Goal: Transaction & Acquisition: Book appointment/travel/reservation

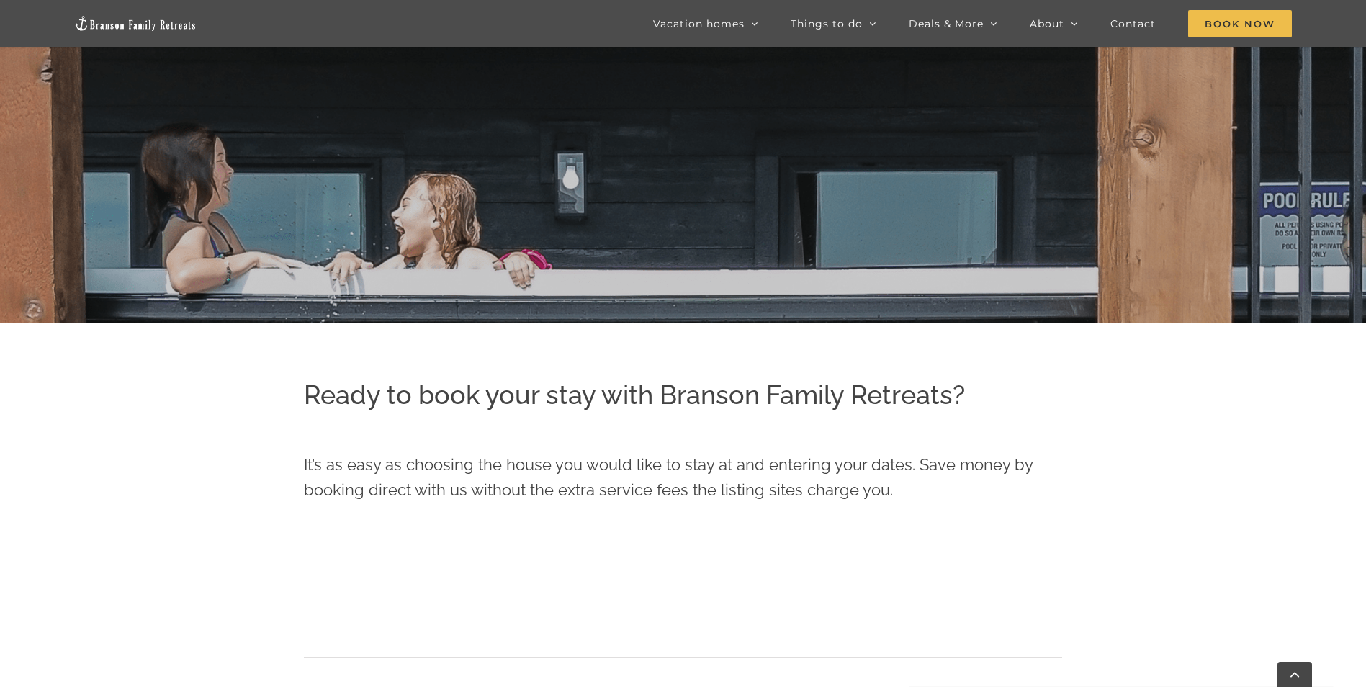
scroll to position [399, 0]
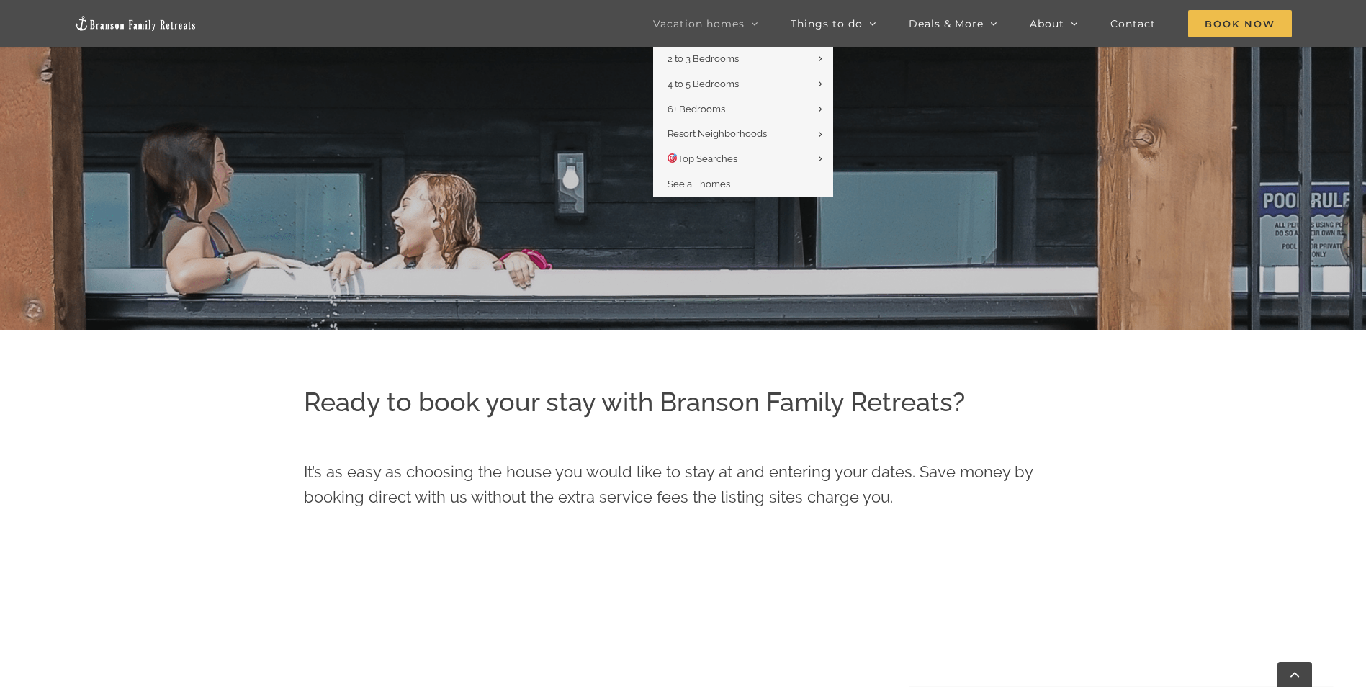
click at [726, 30] on link "Vacation homes" at bounding box center [705, 23] width 105 height 47
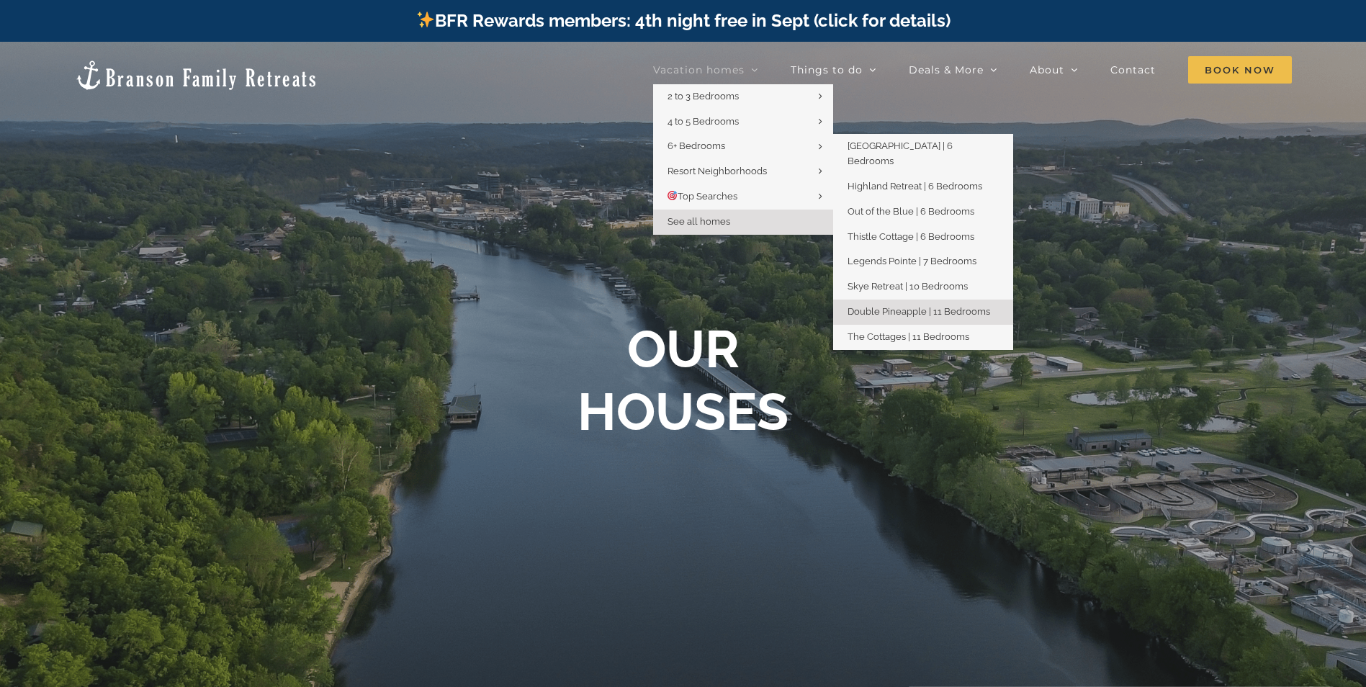
click at [924, 304] on link "Double Pineapple | 11 Bedrooms" at bounding box center [923, 312] width 180 height 25
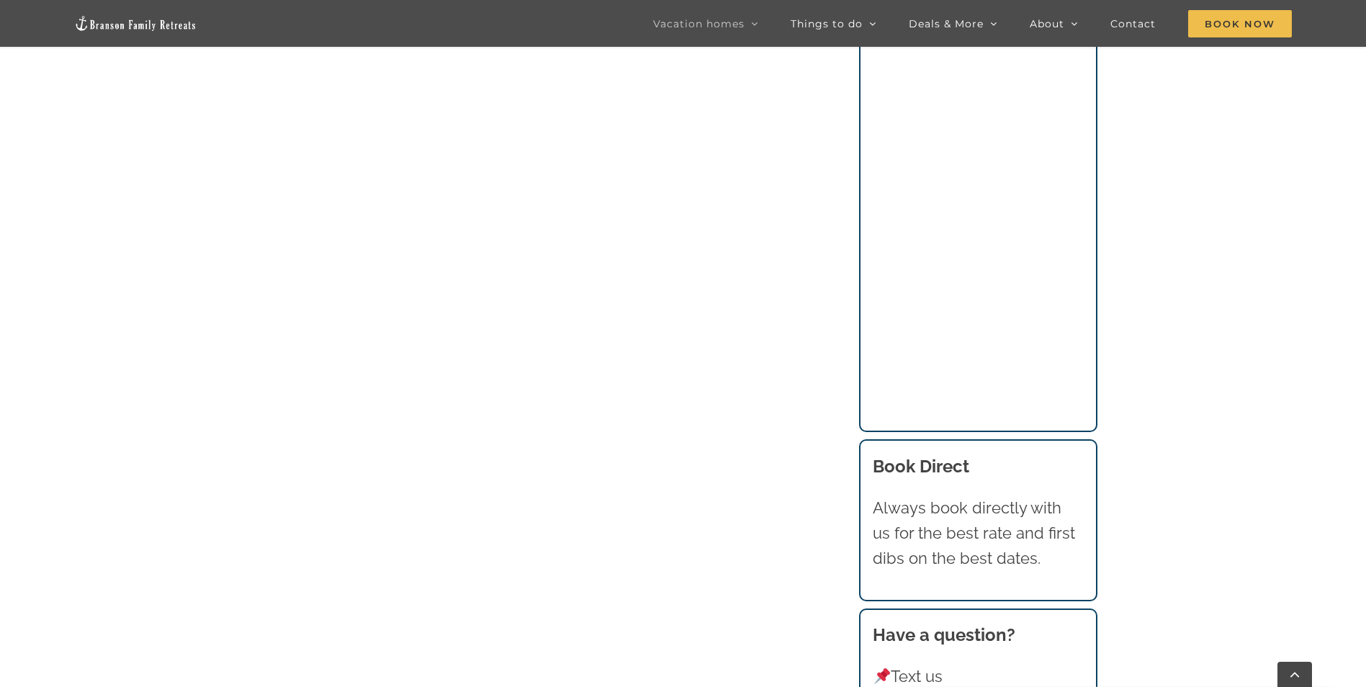
scroll to position [1584, 0]
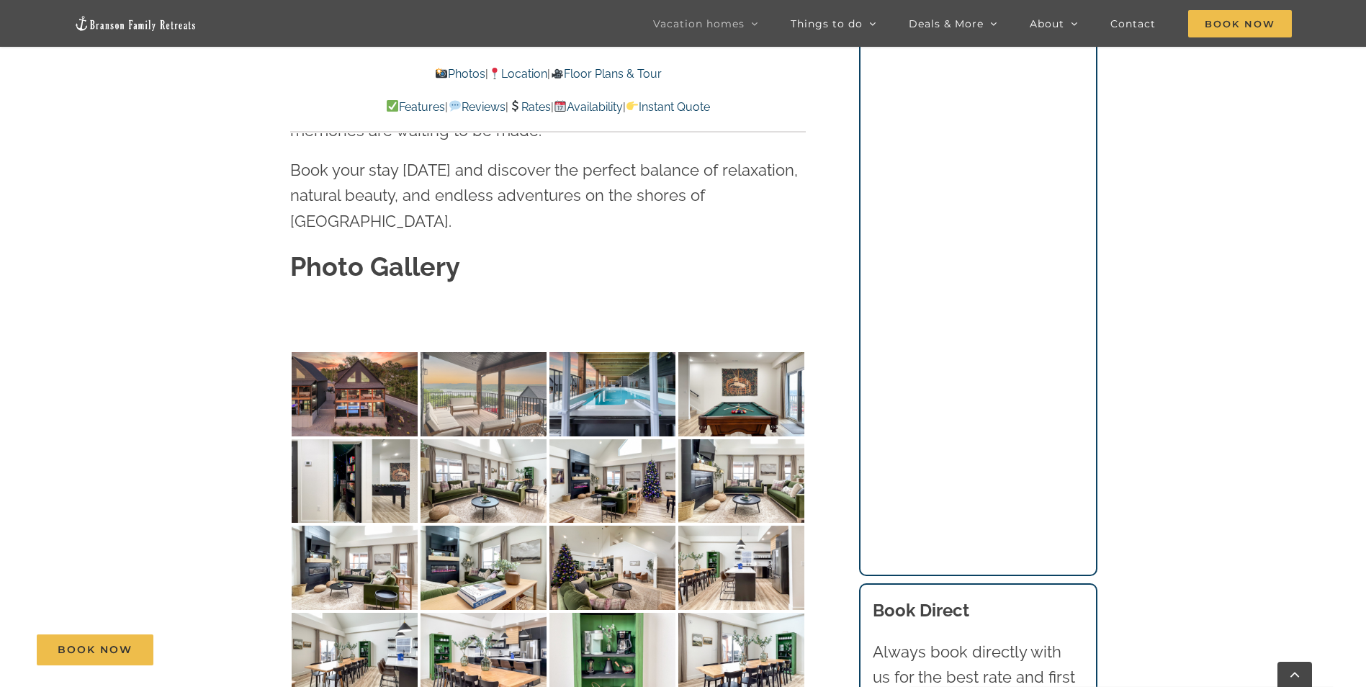
scroll to position [4392, 0]
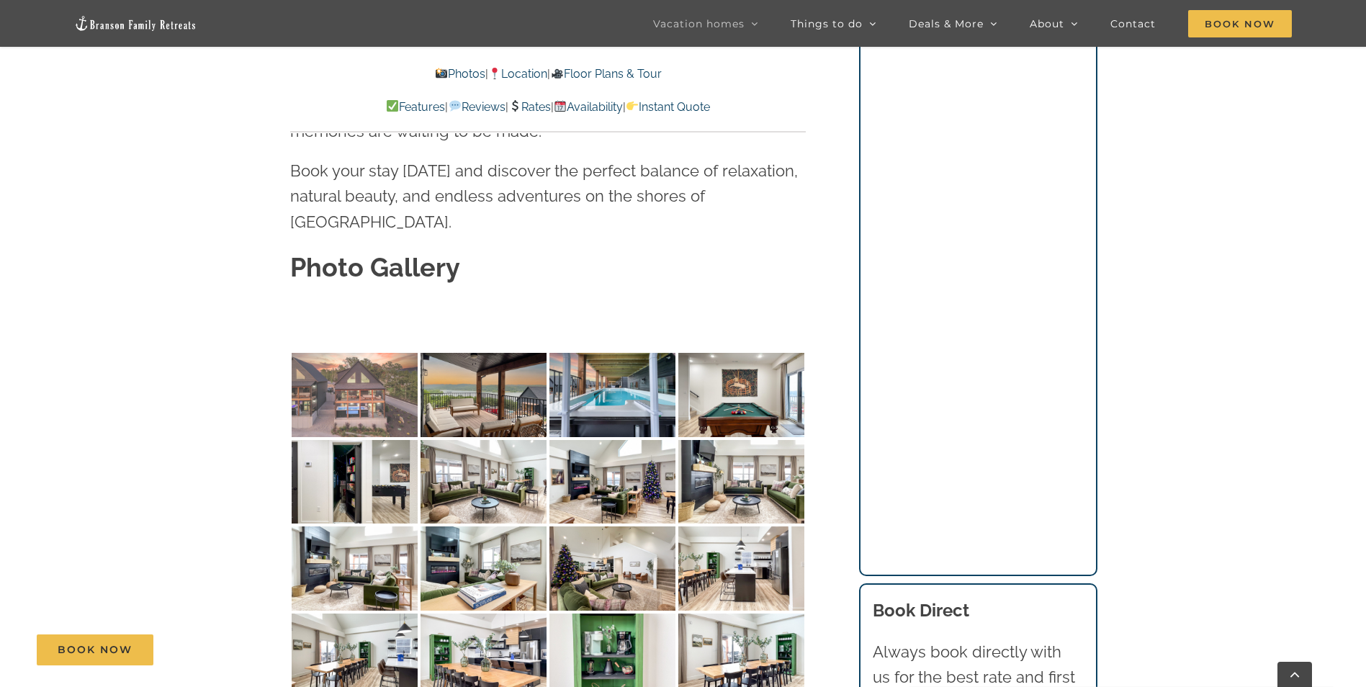
click at [362, 353] on img at bounding box center [355, 395] width 126 height 84
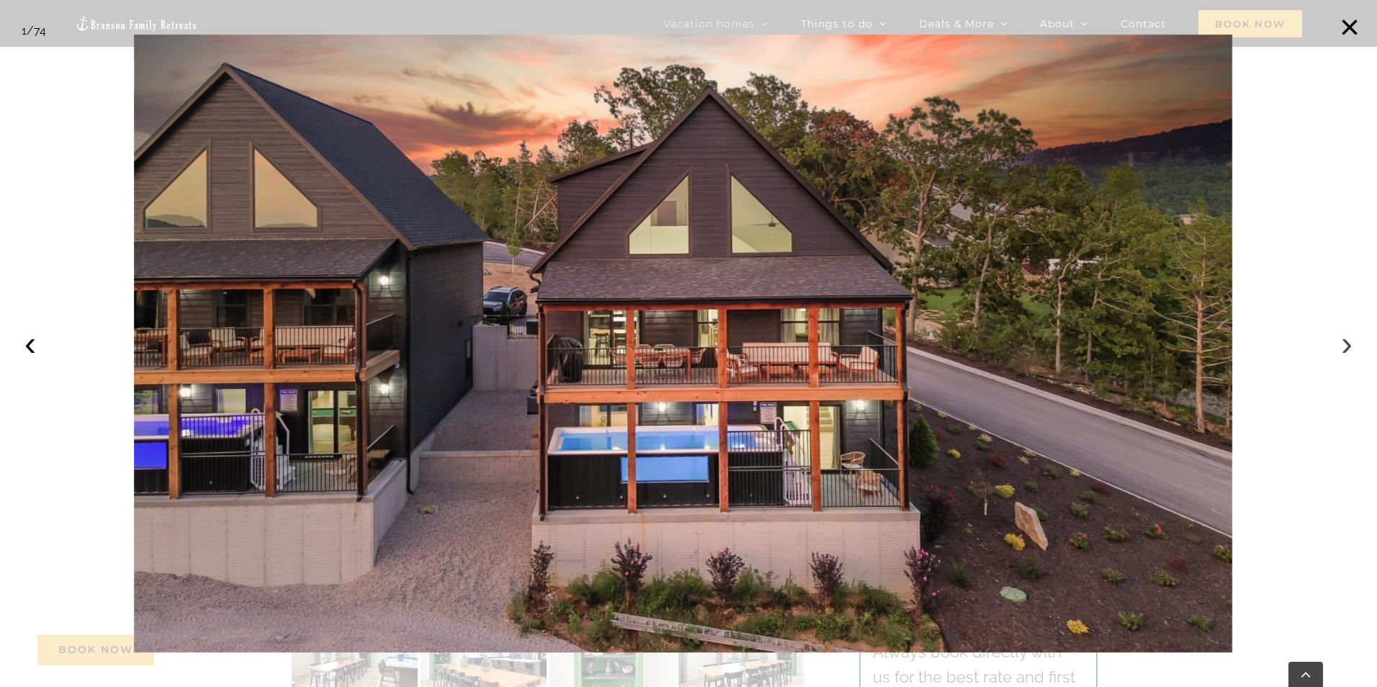
click at [1347, 346] on button "›" at bounding box center [1347, 344] width 32 height 32
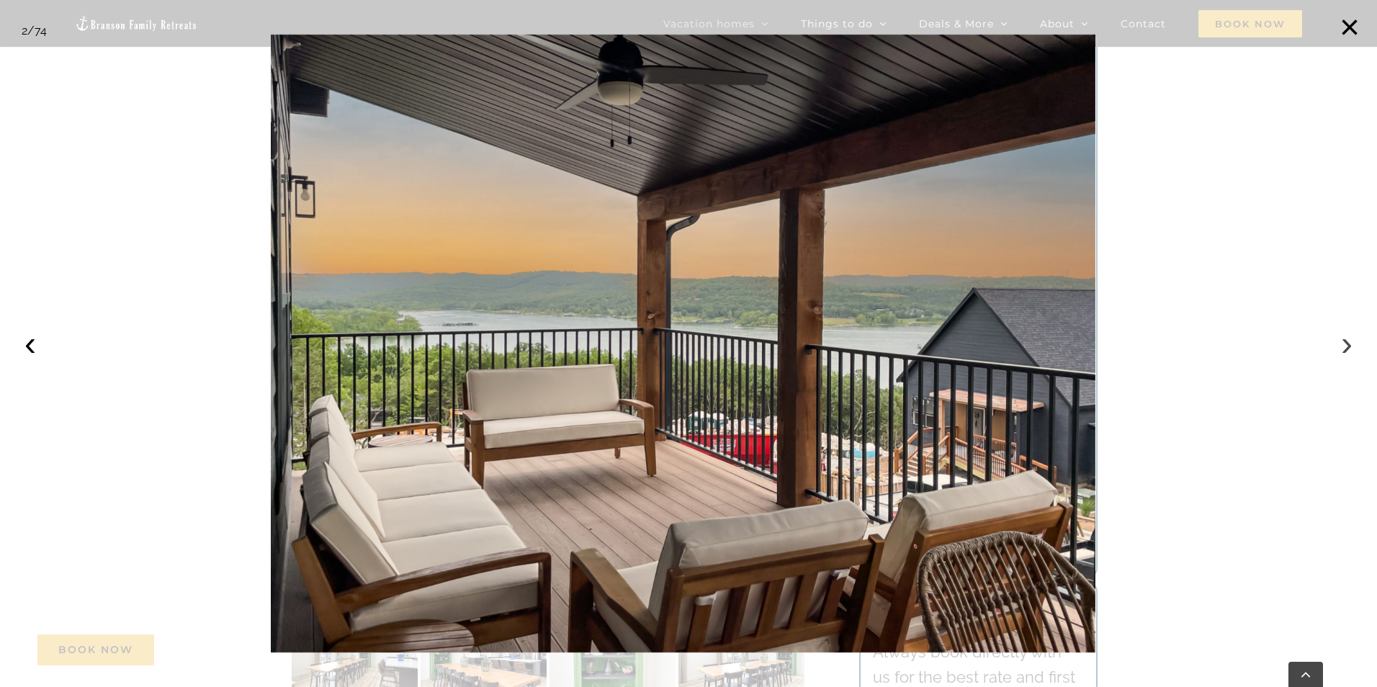
click at [1347, 346] on button "›" at bounding box center [1347, 344] width 32 height 32
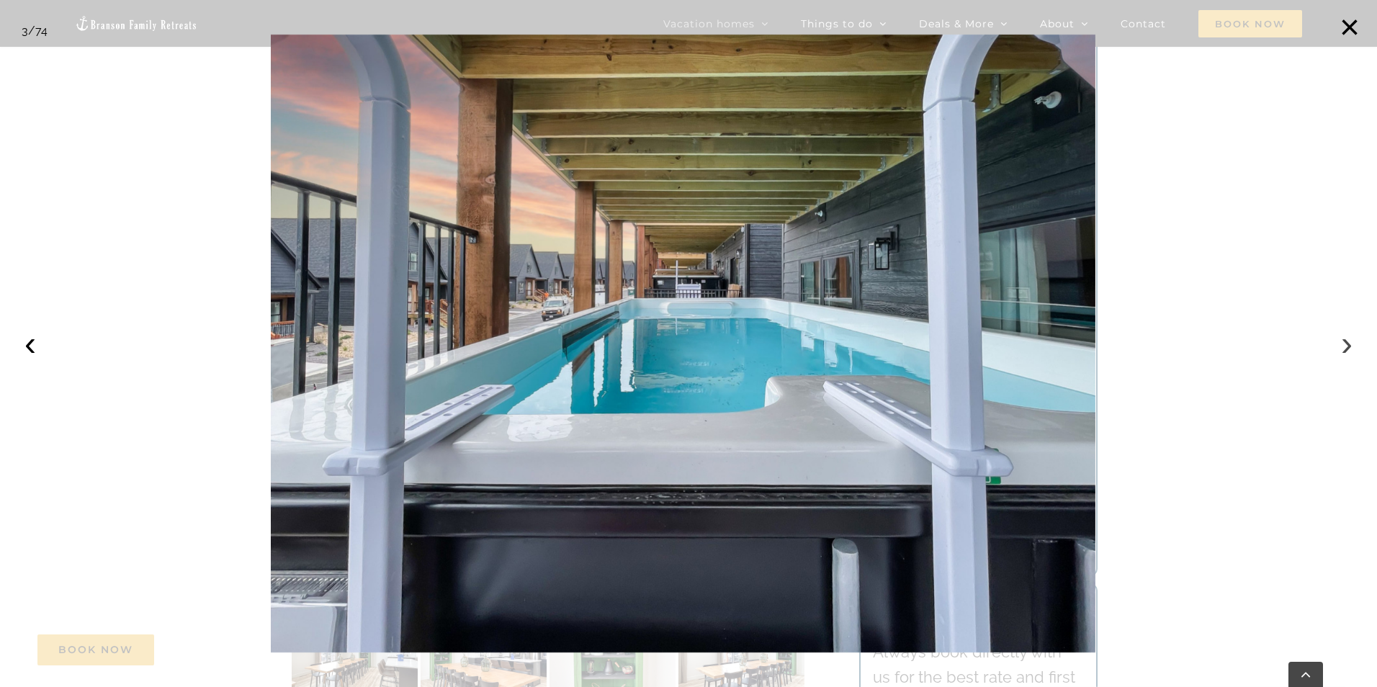
click at [1347, 346] on button "›" at bounding box center [1347, 344] width 32 height 32
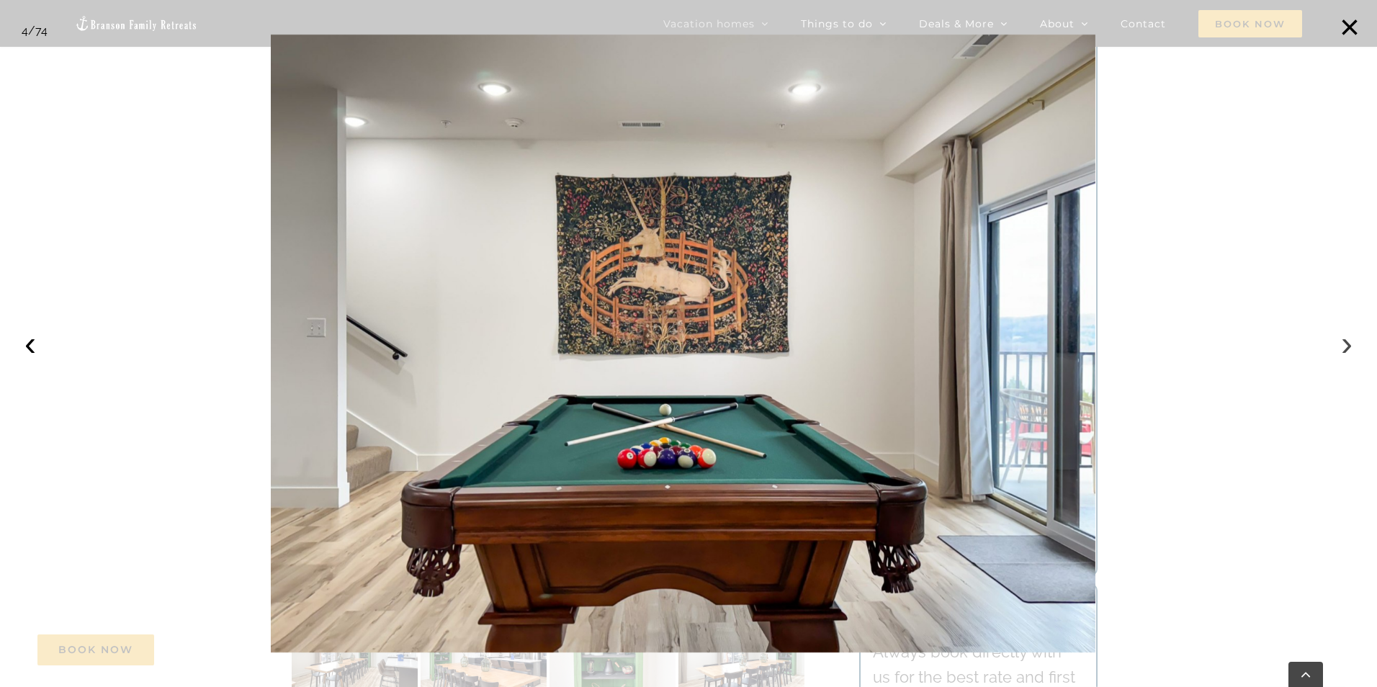
click at [1347, 346] on button "›" at bounding box center [1347, 344] width 32 height 32
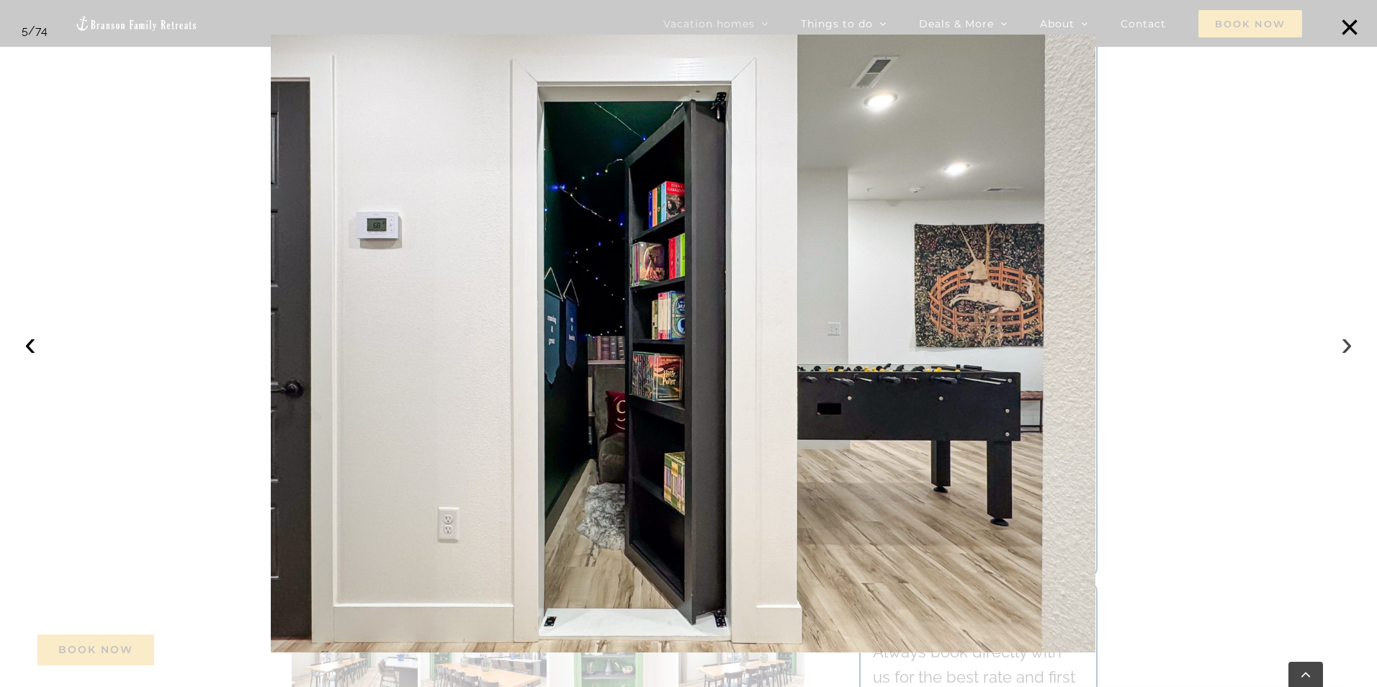
click at [1347, 346] on button "›" at bounding box center [1347, 344] width 32 height 32
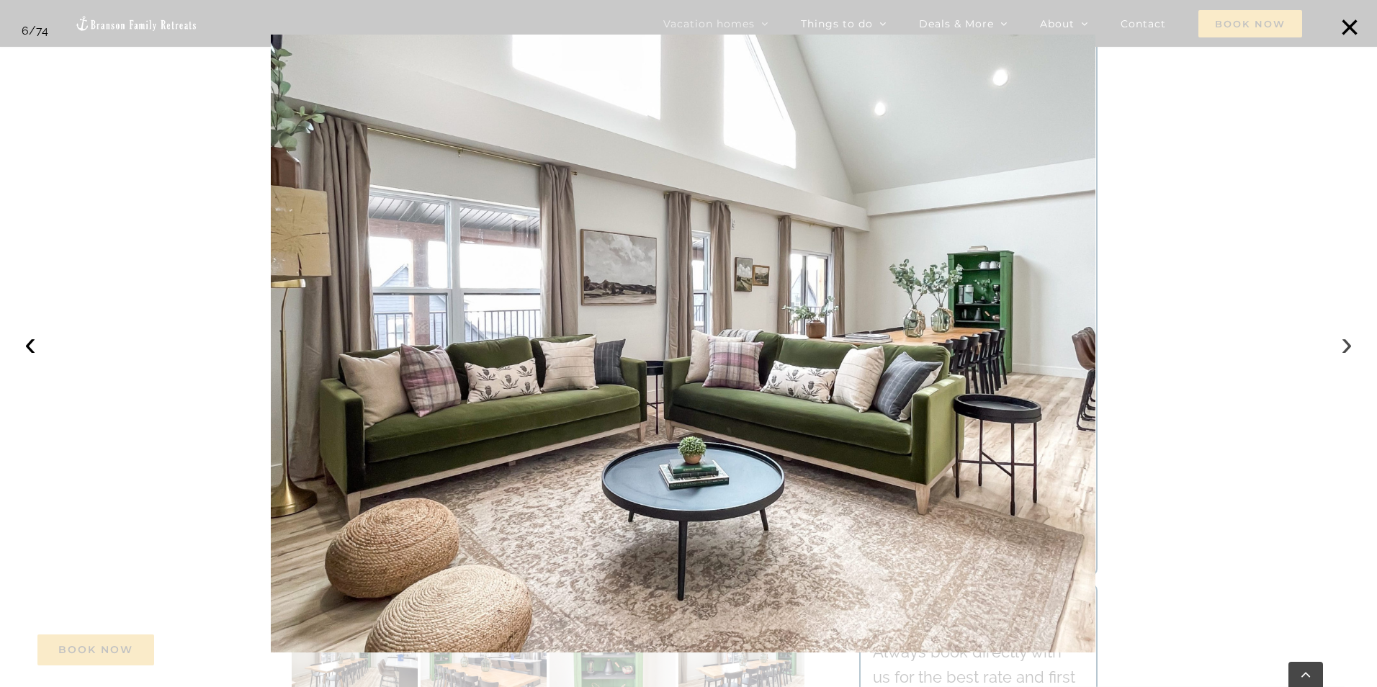
click at [1347, 346] on button "›" at bounding box center [1347, 344] width 32 height 32
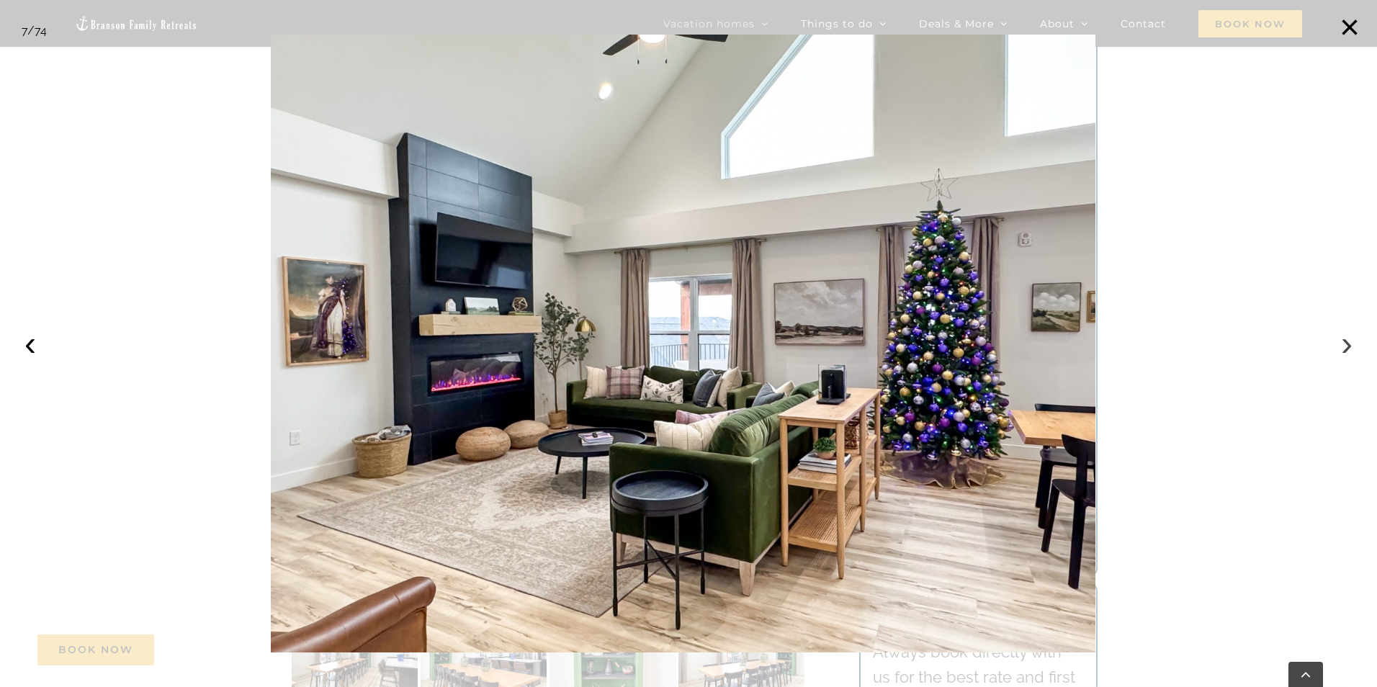
click at [1347, 346] on button "›" at bounding box center [1347, 344] width 32 height 32
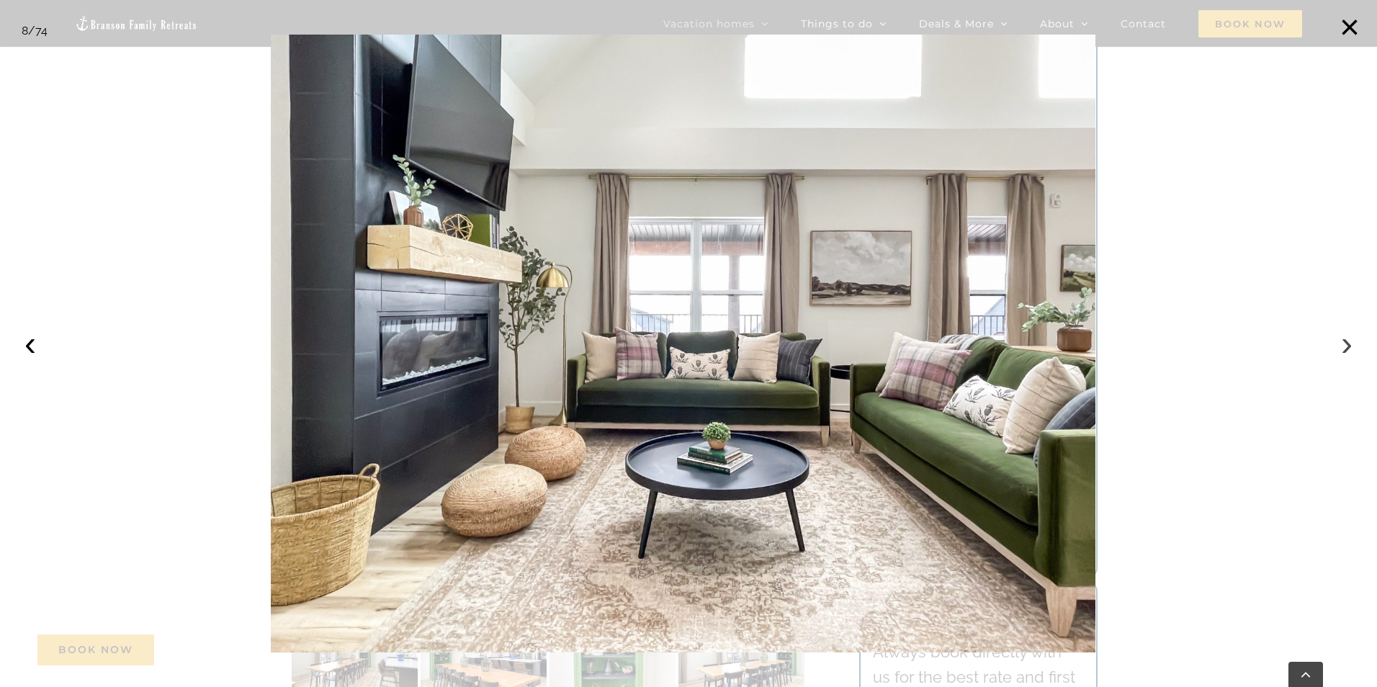
click at [1347, 346] on button "›" at bounding box center [1347, 344] width 32 height 32
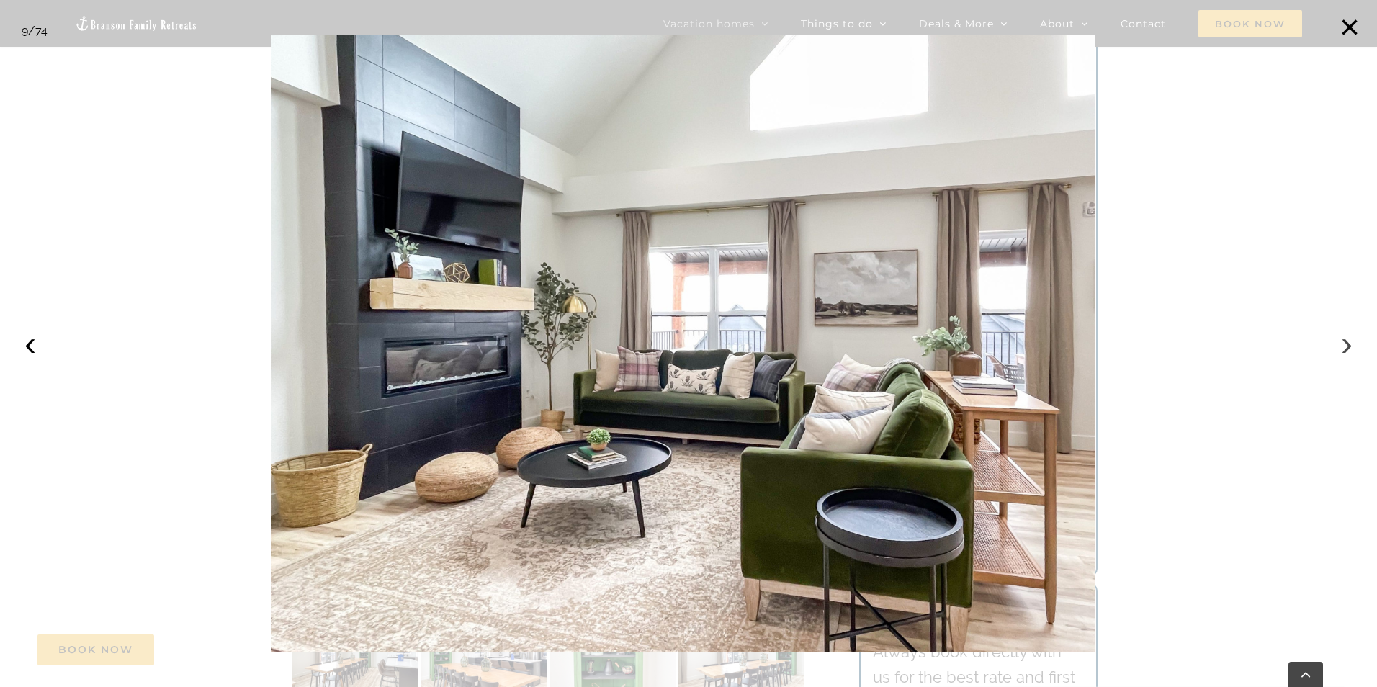
click at [1347, 346] on button "›" at bounding box center [1347, 344] width 32 height 32
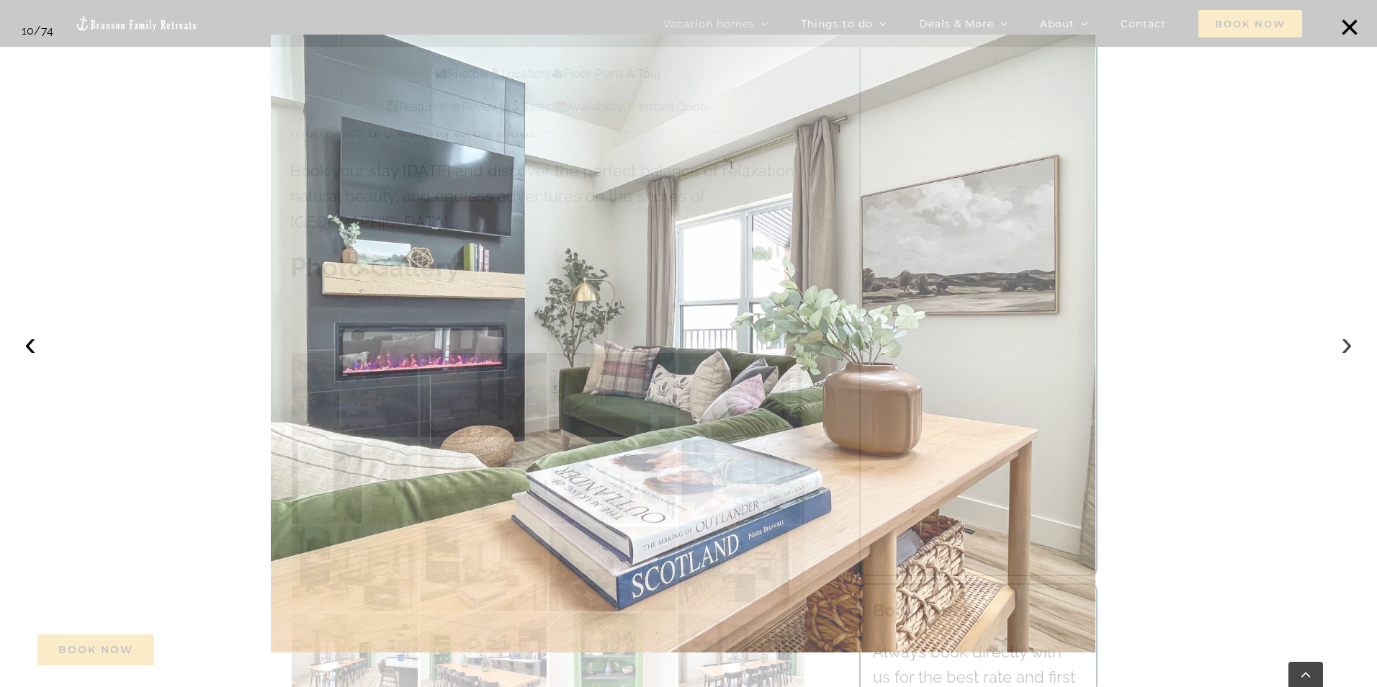
click at [1347, 346] on button "›" at bounding box center [1347, 344] width 32 height 32
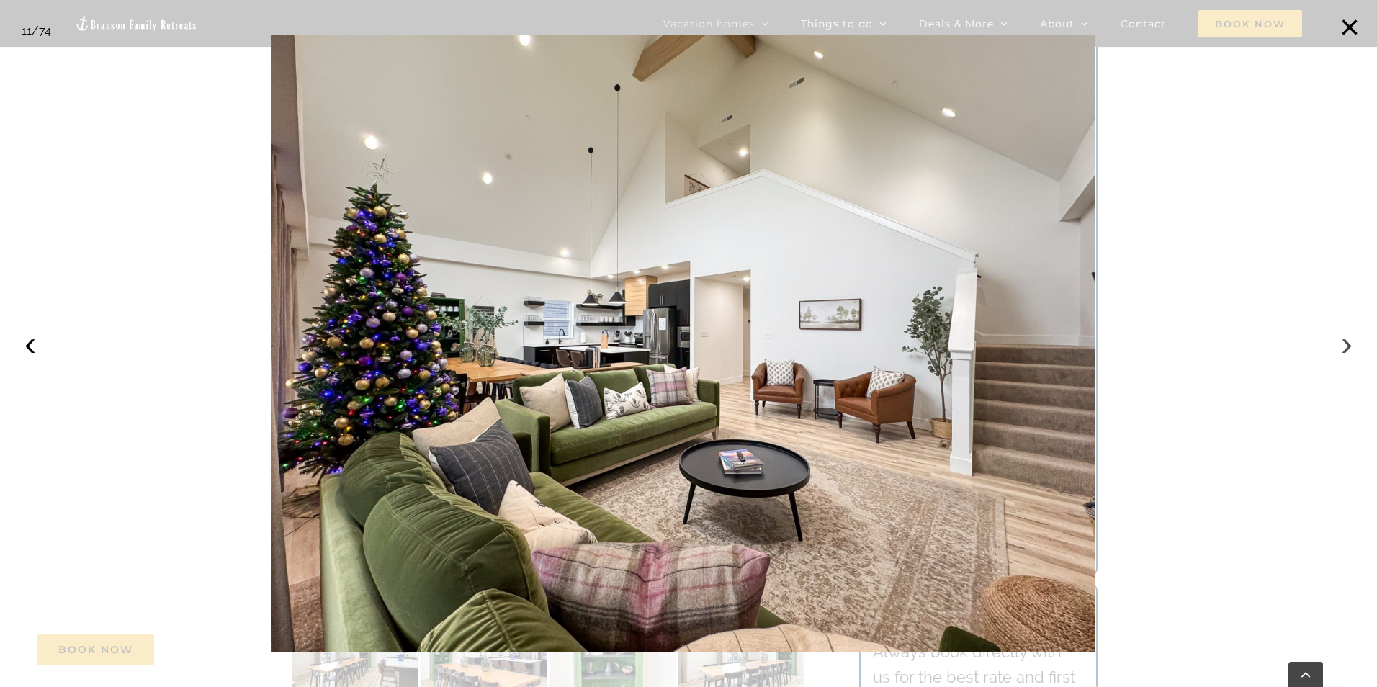
click at [1347, 346] on button "›" at bounding box center [1347, 344] width 32 height 32
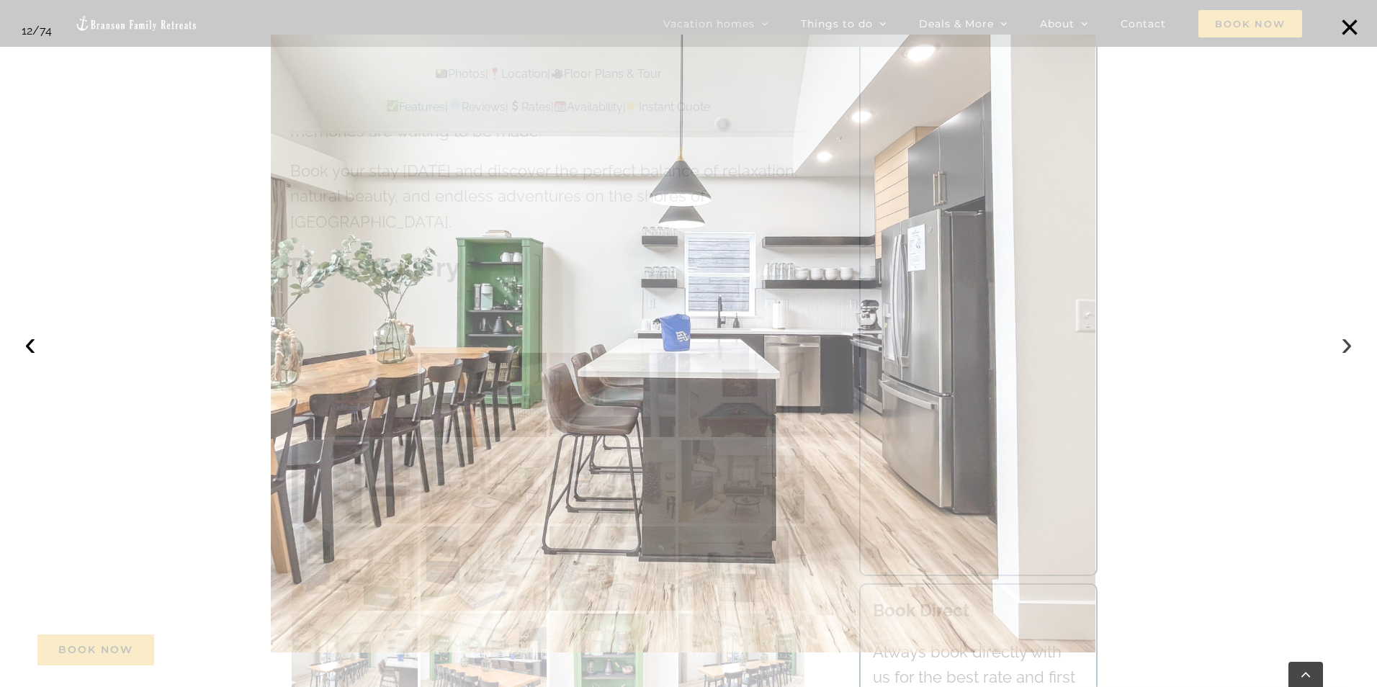
click at [1347, 346] on button "›" at bounding box center [1347, 344] width 32 height 32
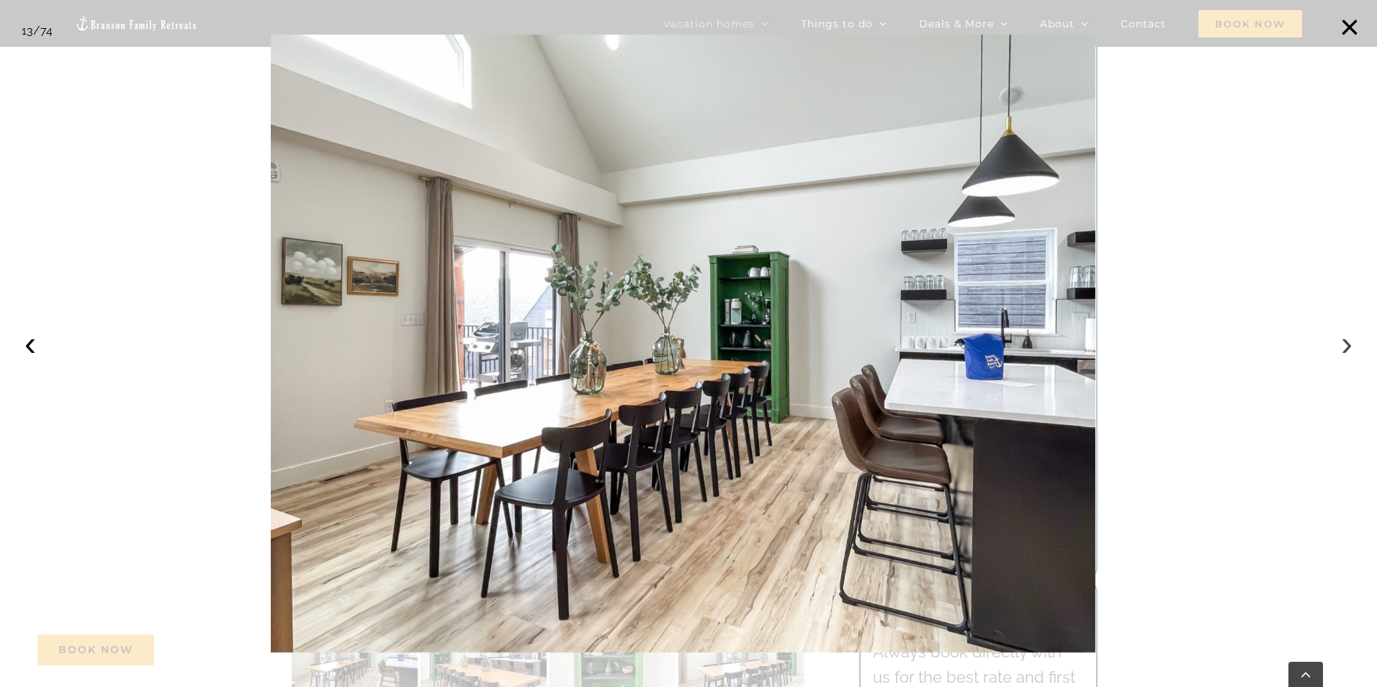
click at [1347, 346] on button "›" at bounding box center [1347, 344] width 32 height 32
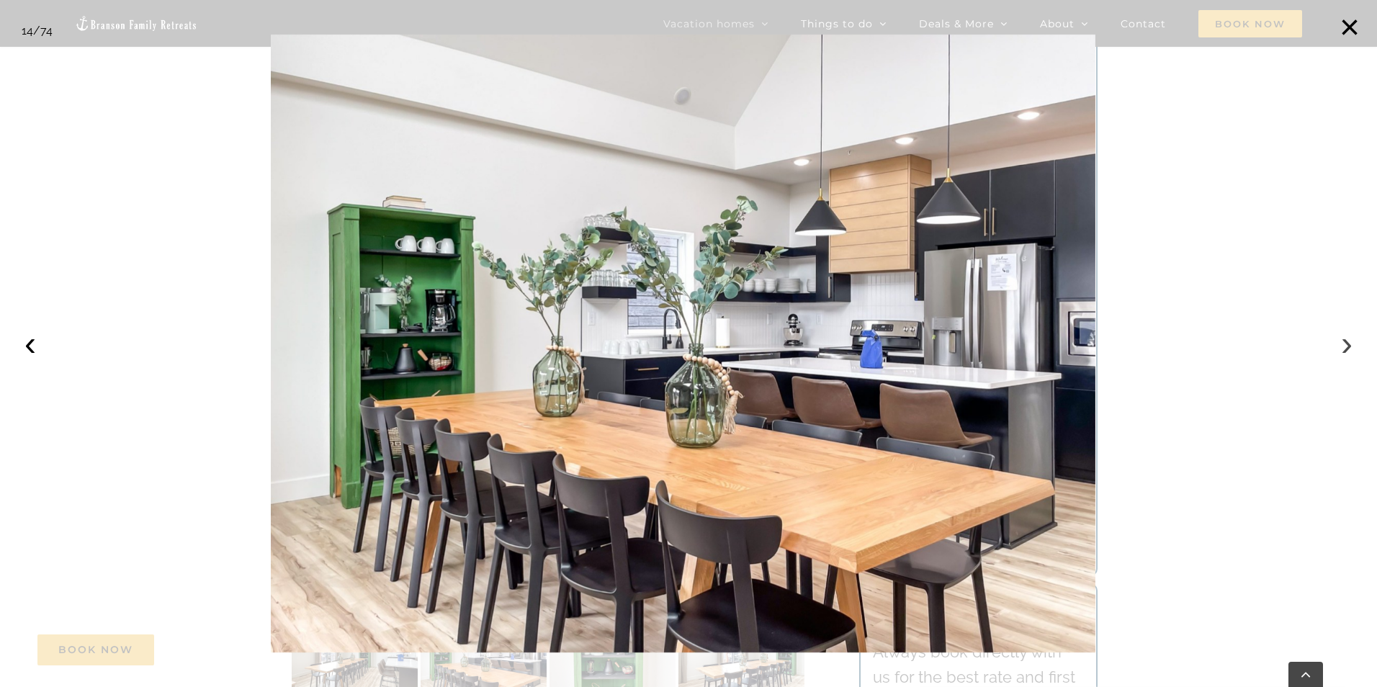
click at [1347, 346] on button "›" at bounding box center [1347, 344] width 32 height 32
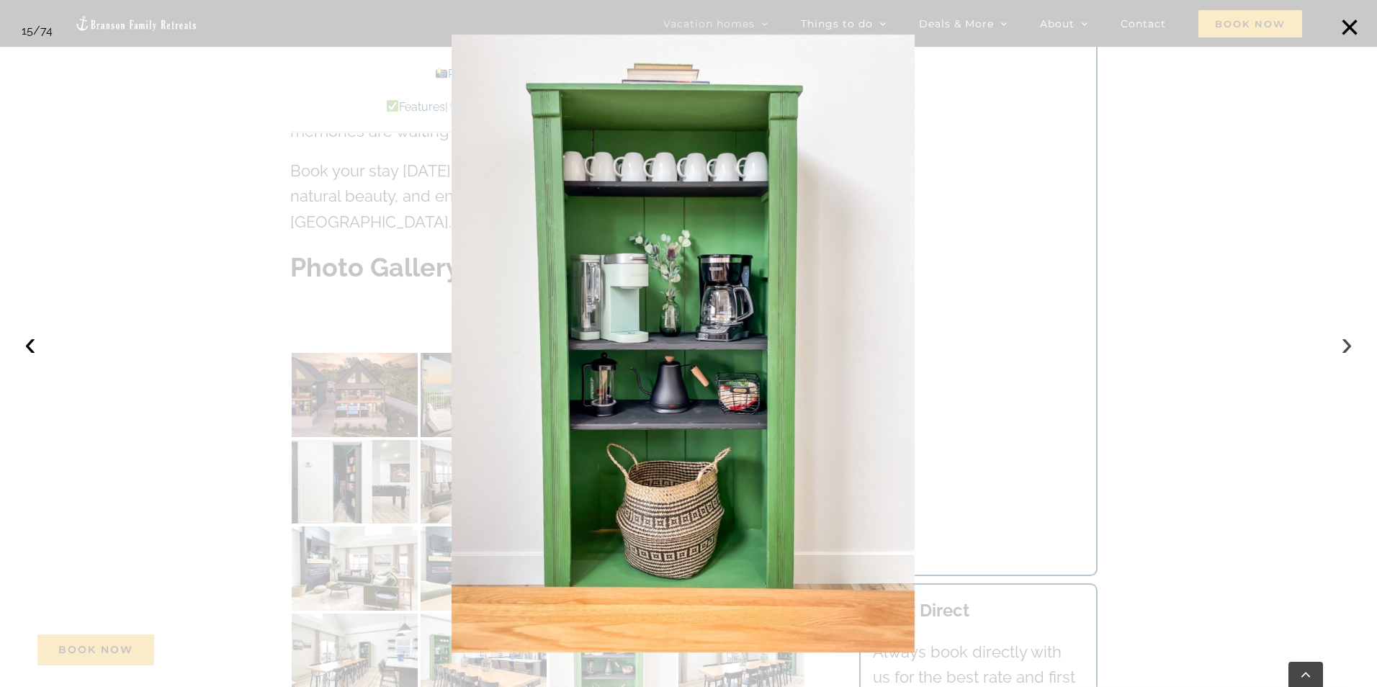
click at [1347, 346] on button "›" at bounding box center [1347, 344] width 32 height 32
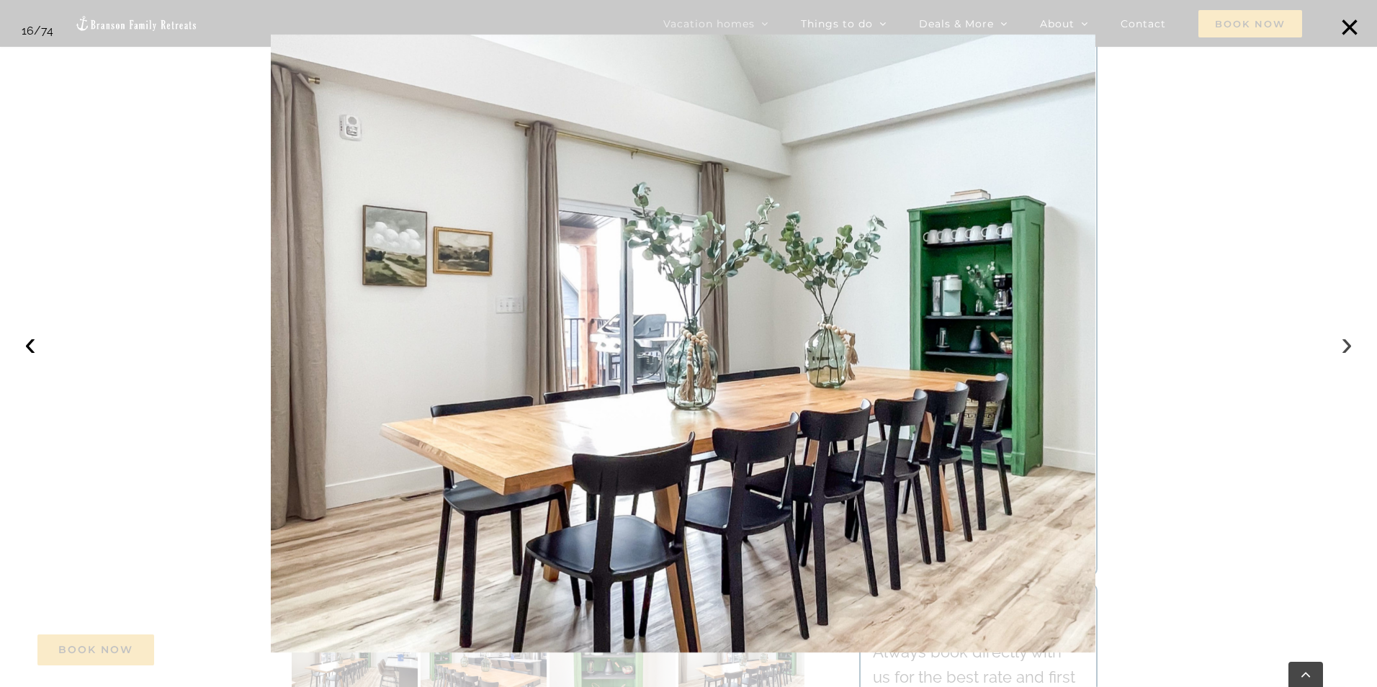
click at [1347, 346] on button "›" at bounding box center [1347, 344] width 32 height 32
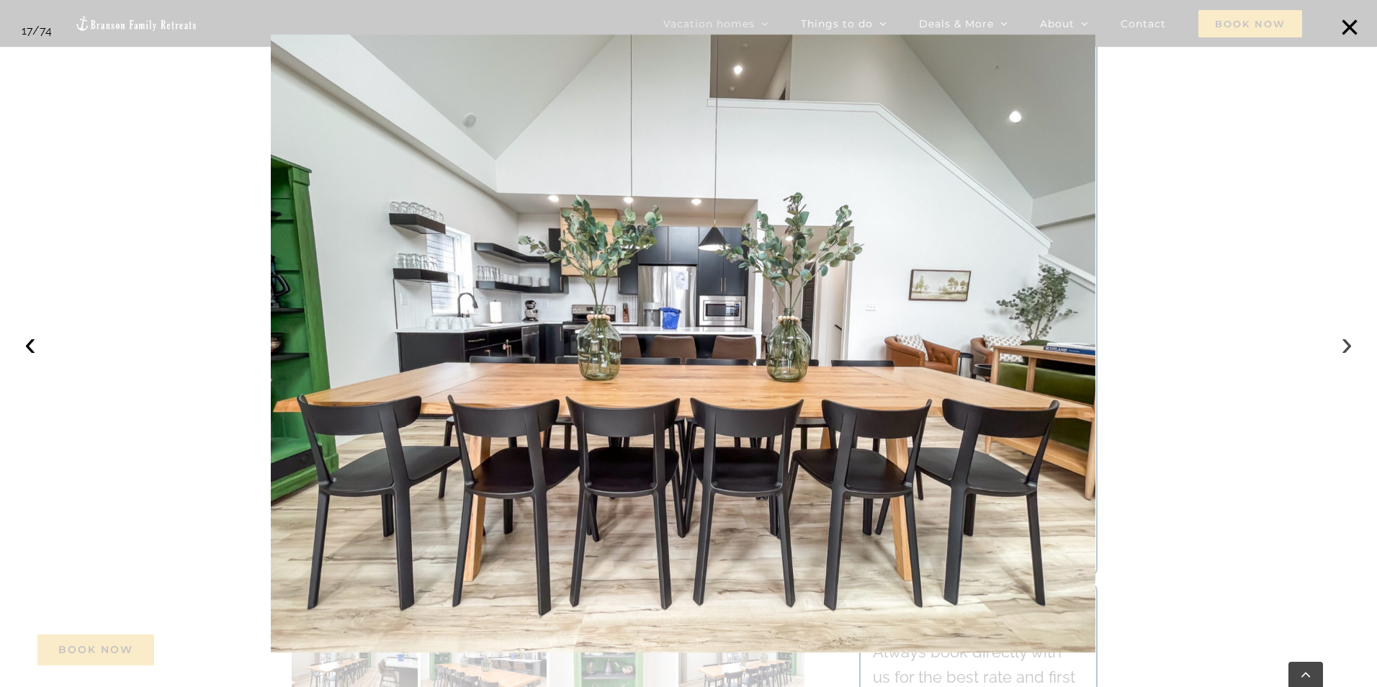
click at [1347, 346] on button "›" at bounding box center [1347, 344] width 32 height 32
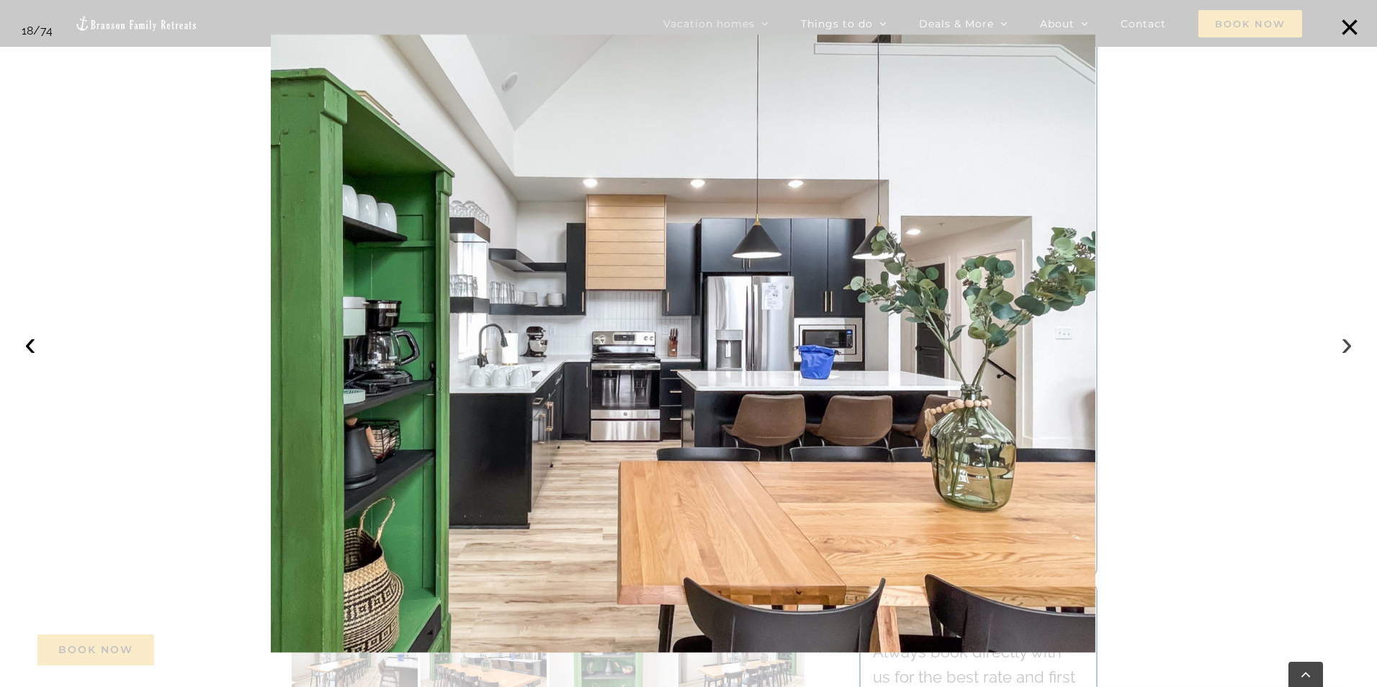
click at [1347, 346] on button "›" at bounding box center [1347, 344] width 32 height 32
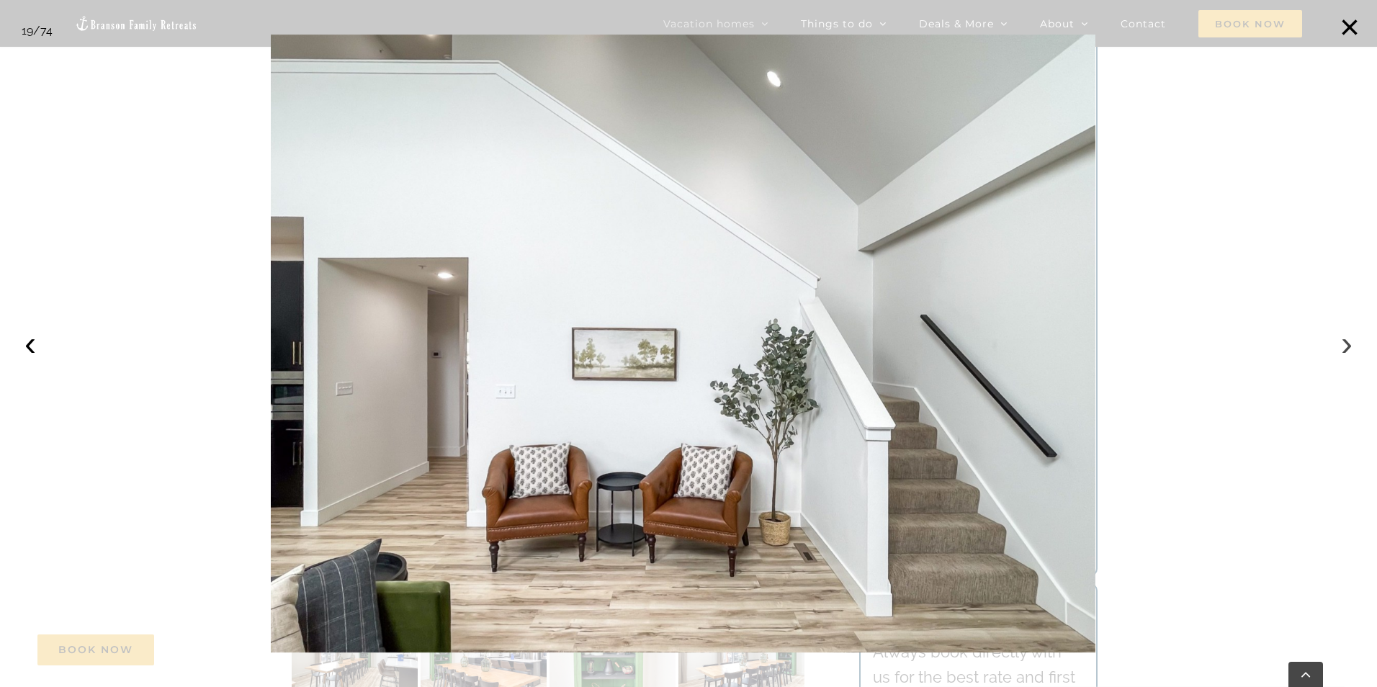
click at [1349, 346] on button "›" at bounding box center [1347, 344] width 32 height 32
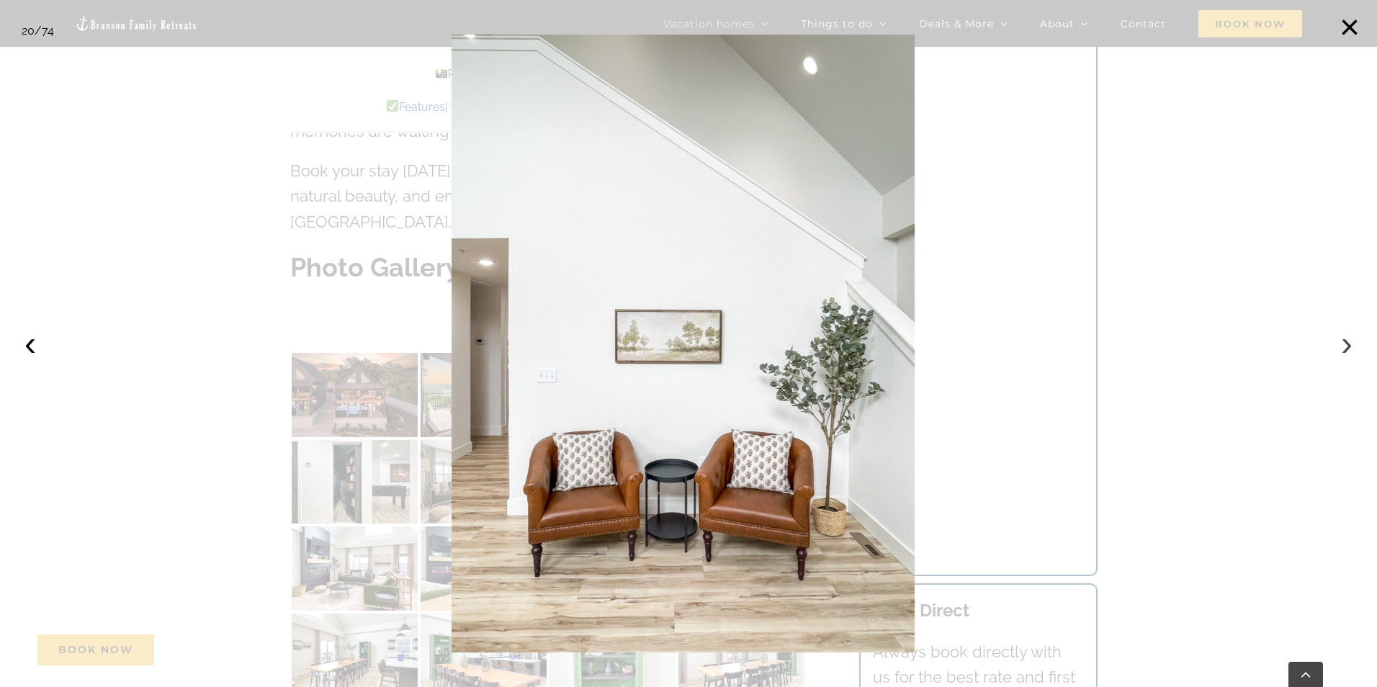
click at [1350, 346] on button "›" at bounding box center [1347, 344] width 32 height 32
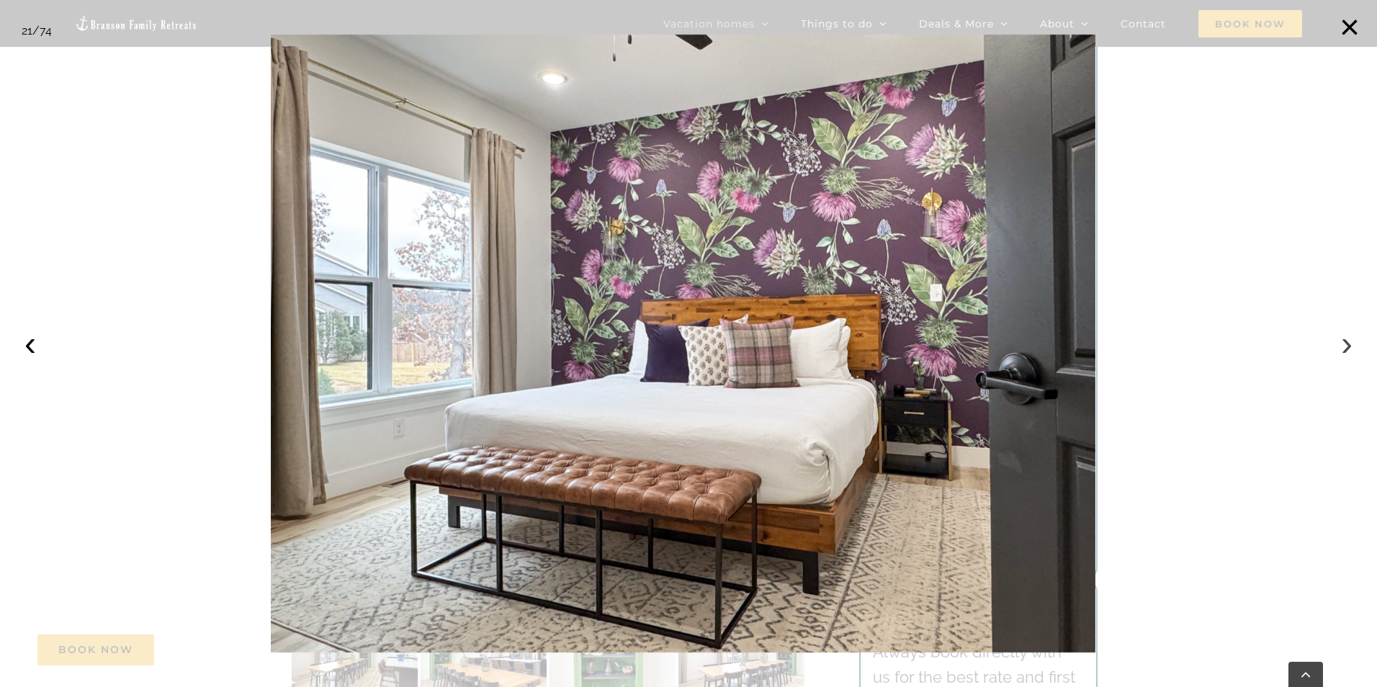
click at [1350, 346] on button "›" at bounding box center [1347, 344] width 32 height 32
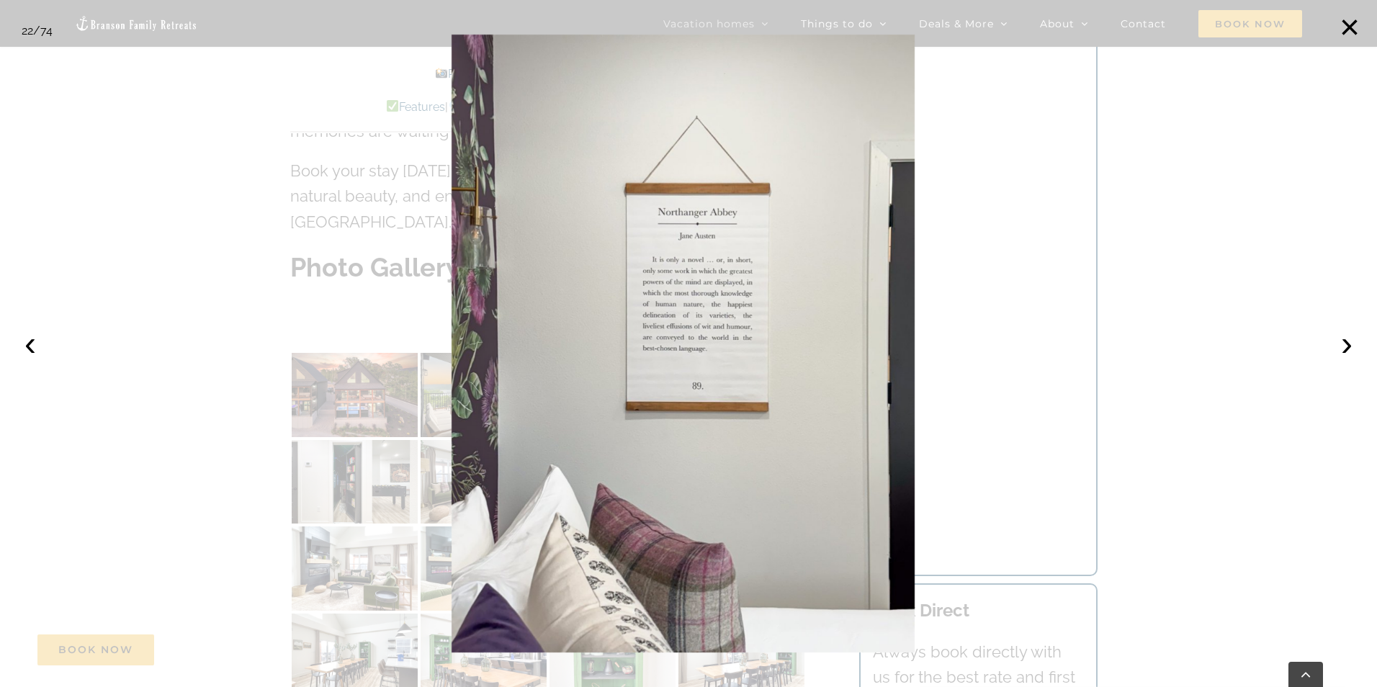
click at [1365, 350] on div at bounding box center [688, 343] width 1377 height 687
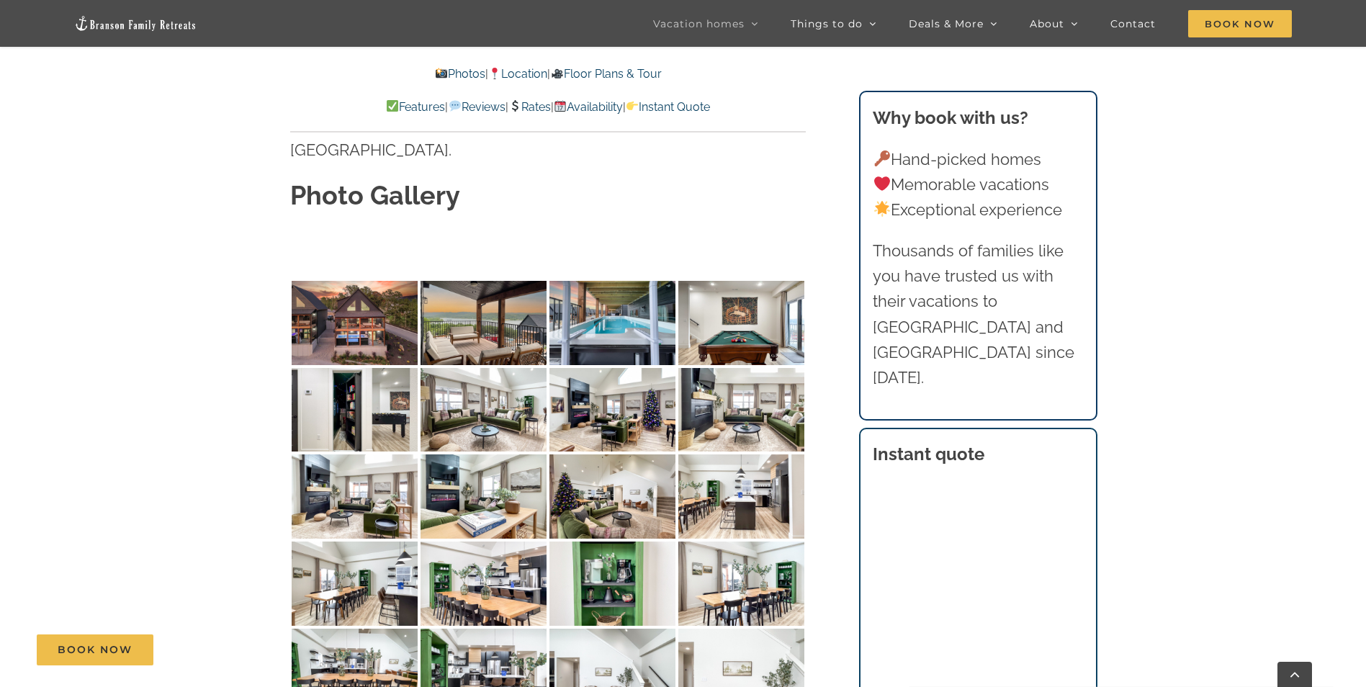
scroll to position [4248, 0]
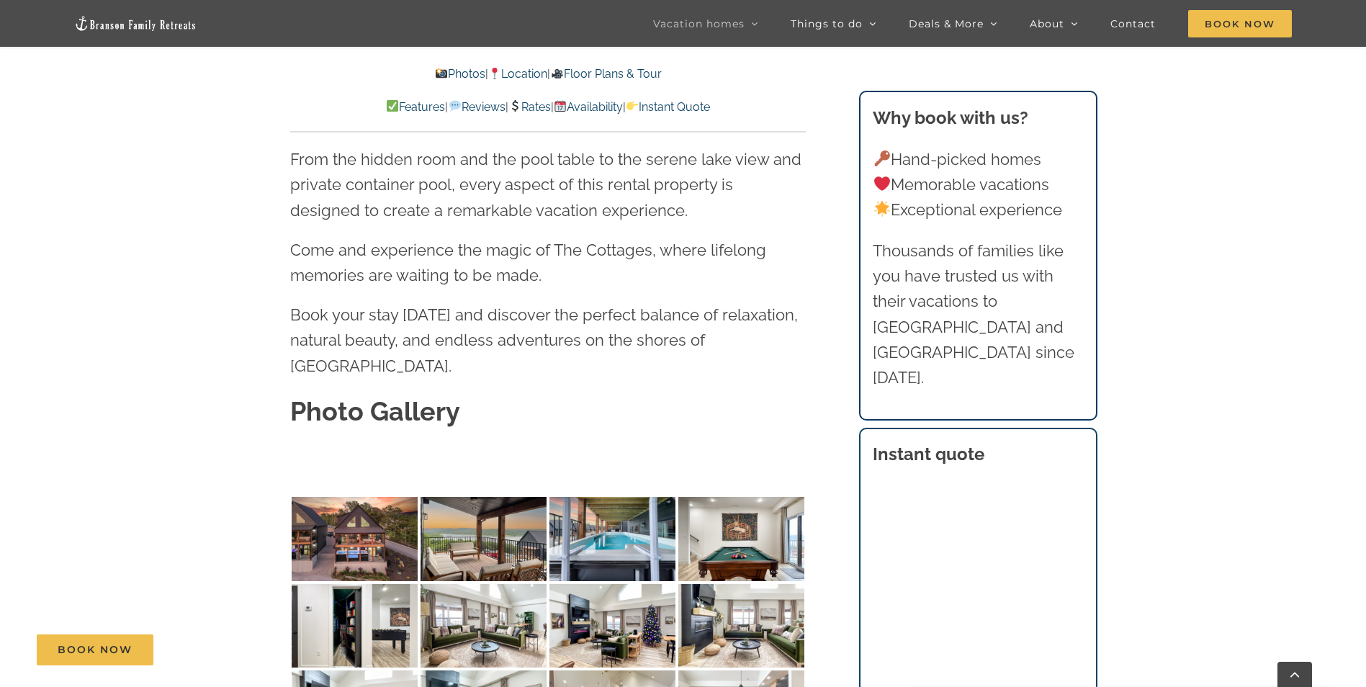
click at [532, 105] on link "Rates" at bounding box center [529, 107] width 42 height 14
